Goal: Navigation & Orientation: Find specific page/section

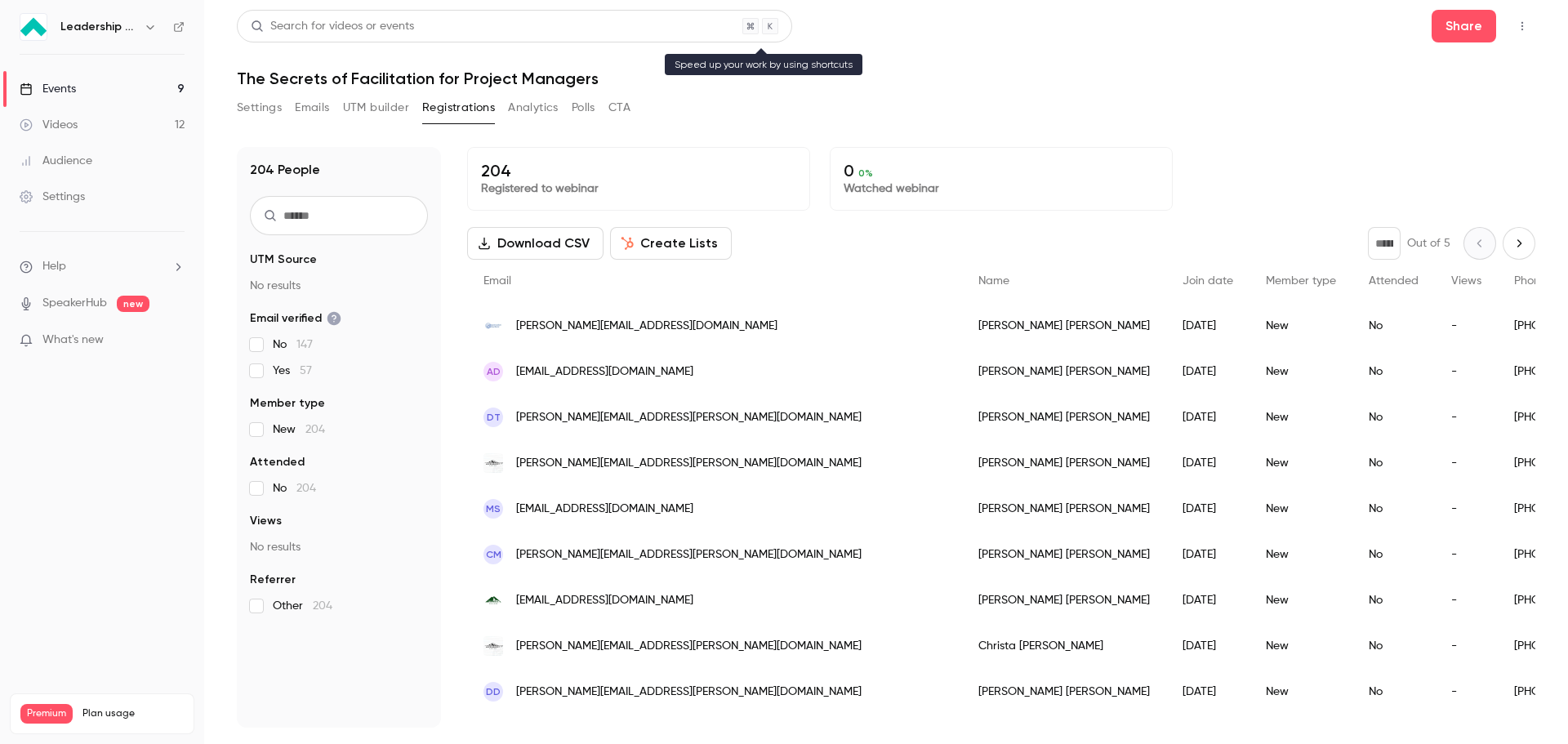
scroll to position [844, 0]
click at [71, 88] on div "Events" at bounding box center [47, 89] width 56 height 16
